Goal: Transaction & Acquisition: Subscribe to service/newsletter

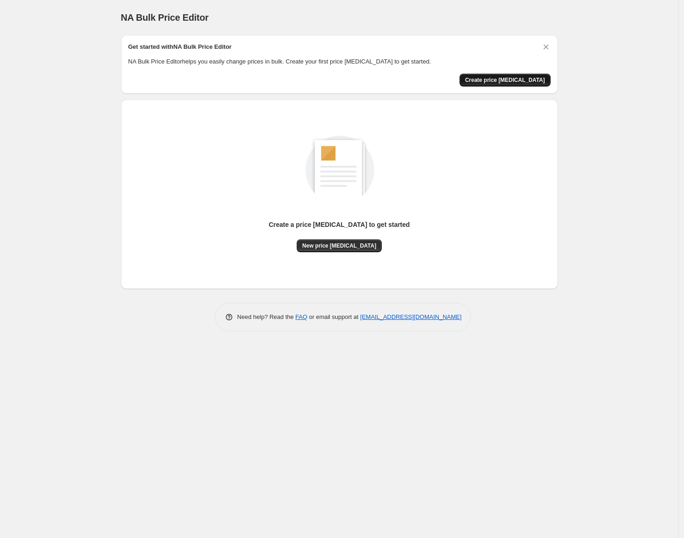
click at [503, 75] on button "Create price [MEDICAL_DATA]" at bounding box center [505, 80] width 91 height 13
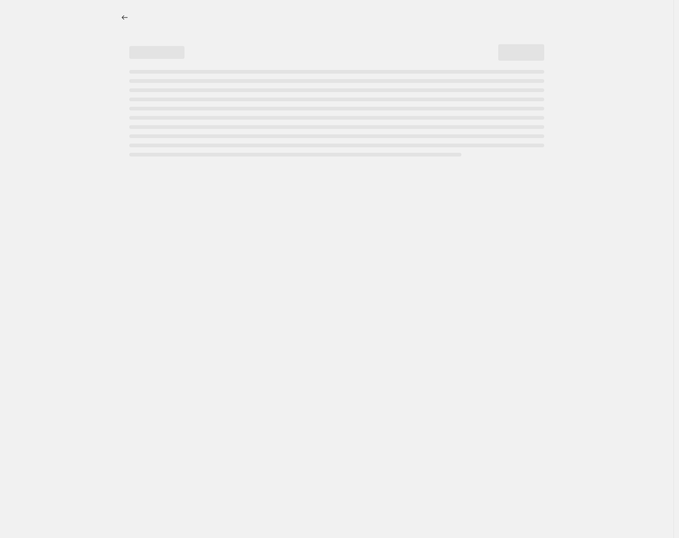
select select "percentage"
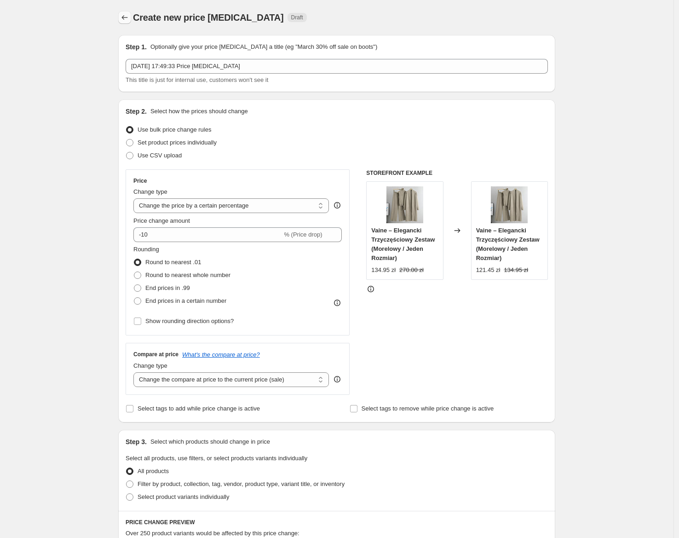
click at [126, 13] on icon "Price change jobs" at bounding box center [124, 17] width 9 height 9
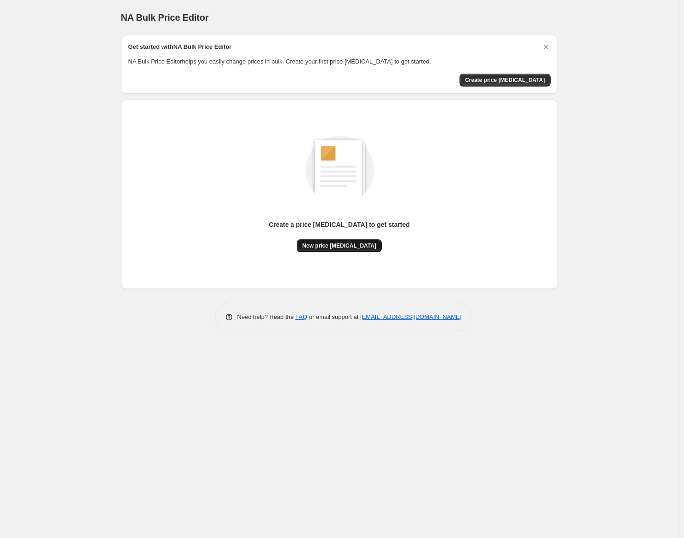
click at [343, 248] on span "New price [MEDICAL_DATA]" at bounding box center [339, 245] width 74 height 7
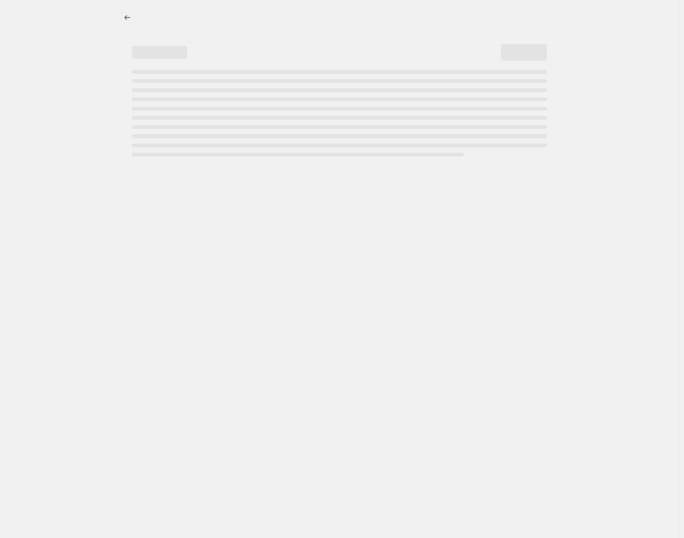
select select "percentage"
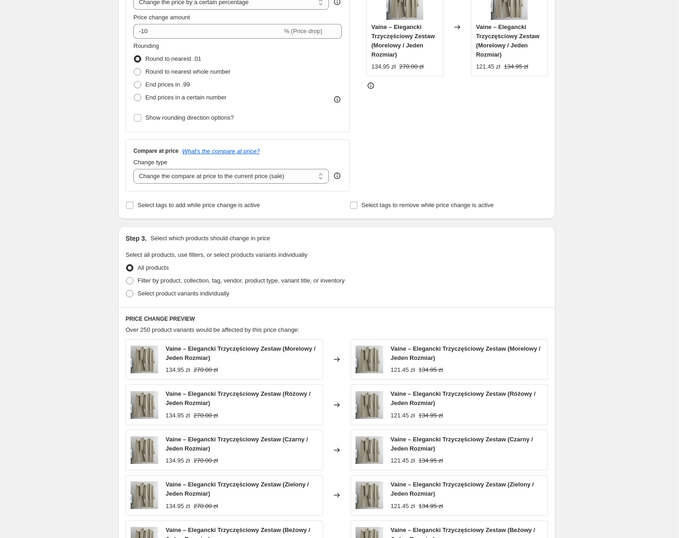
scroll to position [397, 0]
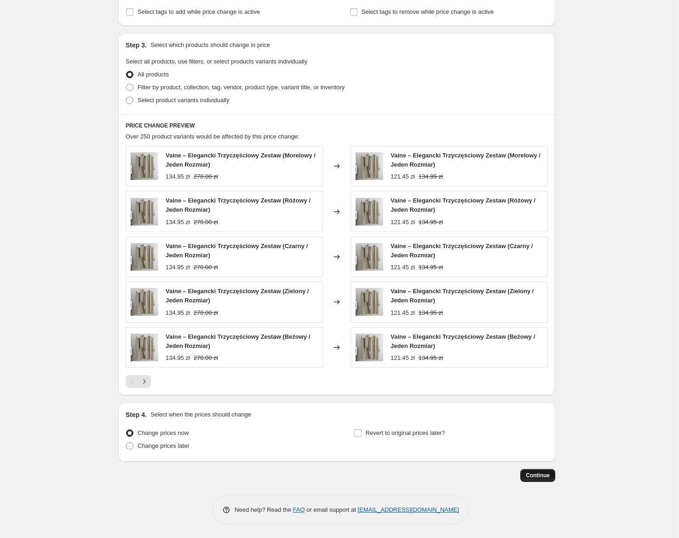
click at [532, 477] on span "Continue" at bounding box center [538, 475] width 24 height 7
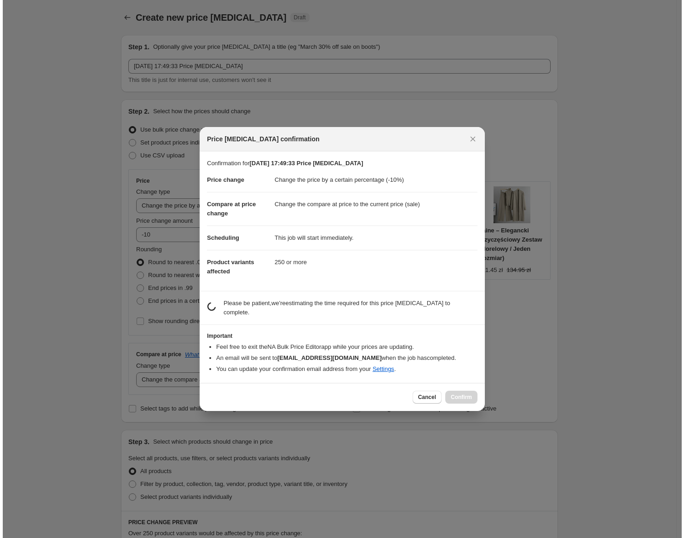
scroll to position [0, 0]
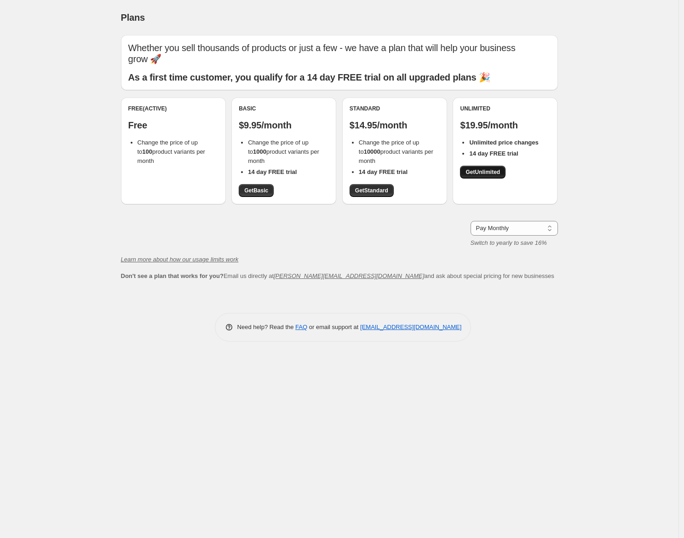
click at [482, 166] on link "Get Unlimited" at bounding box center [483, 172] width 46 height 13
click at [484, 168] on span "Get Unlimited" at bounding box center [483, 171] width 35 height 7
click at [478, 168] on span "Get Unlimited" at bounding box center [483, 171] width 35 height 7
